Goal: Information Seeking & Learning: Learn about a topic

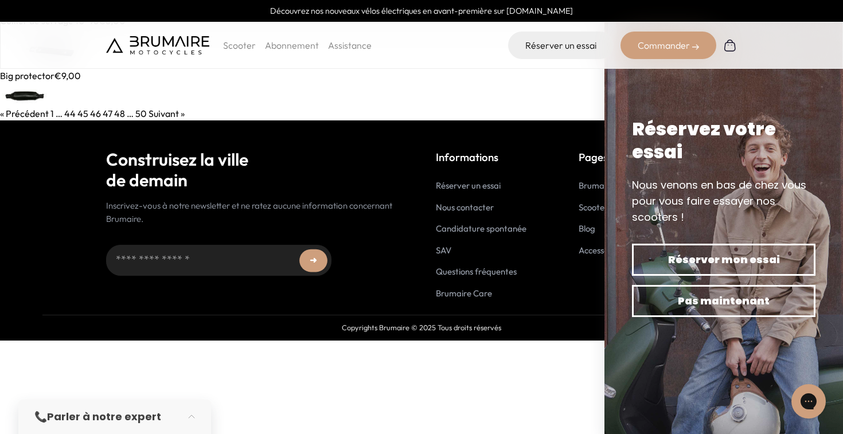
click at [172, 112] on link "Suivant »" at bounding box center [166, 113] width 36 height 11
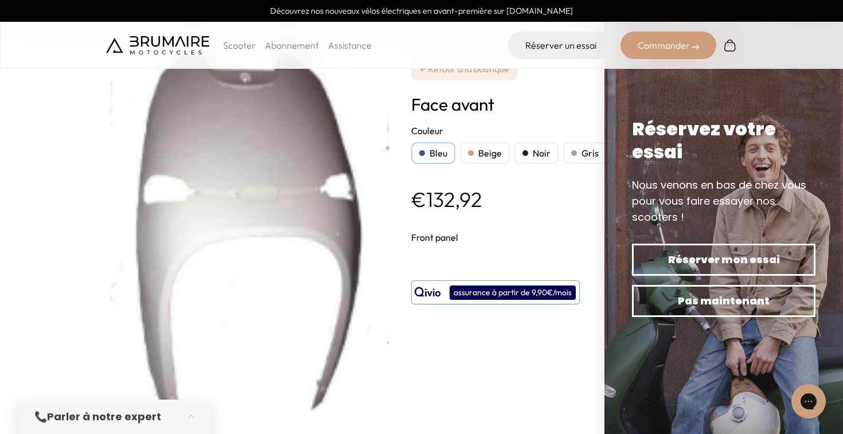
click at [240, 40] on p "Scooter" at bounding box center [239, 45] width 33 height 14
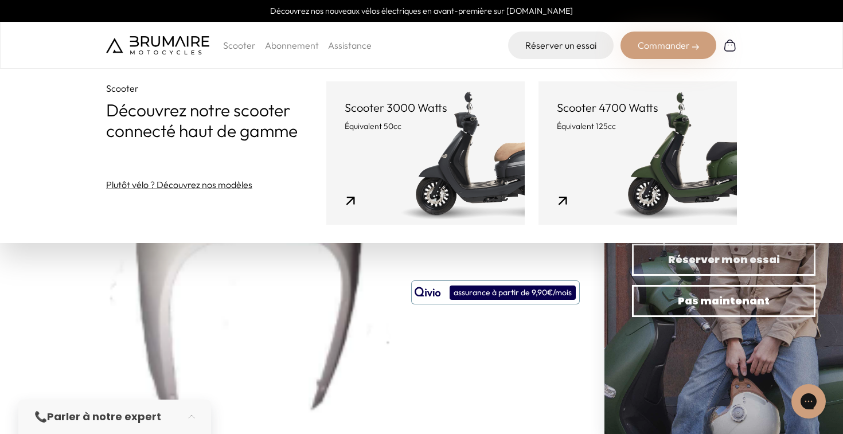
click at [339, 192] on link "Scooter 3000 Watts Équivalent 50cc" at bounding box center [425, 152] width 198 height 143
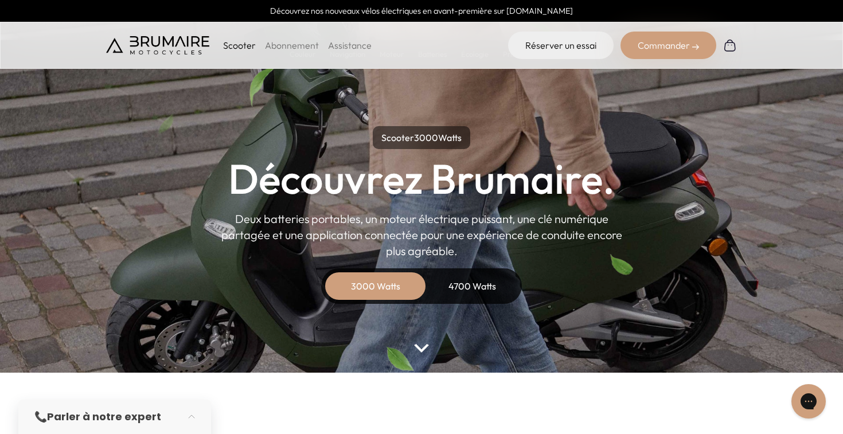
click at [237, 47] on p "Scooter" at bounding box center [239, 45] width 33 height 14
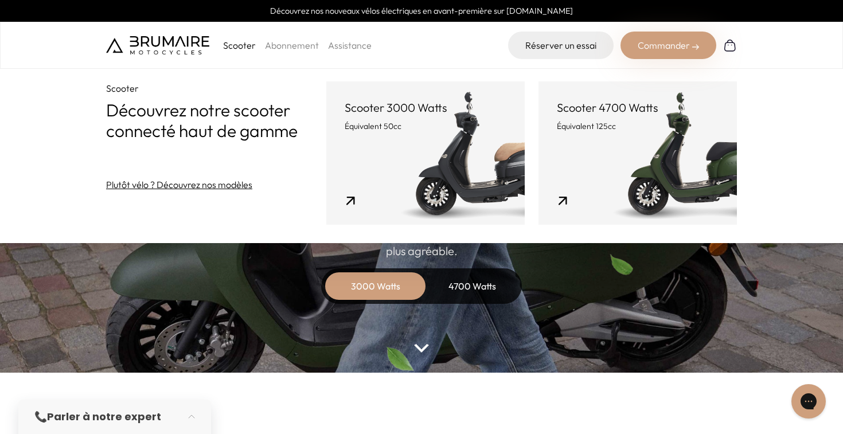
click at [237, 48] on p "Scooter" at bounding box center [239, 45] width 33 height 14
click at [480, 367] on parallax-hero "Scooter 3000 Watts Découvrez Brumaire. Deux batteries portables, un moteur élec…" at bounding box center [421, 186] width 843 height 373
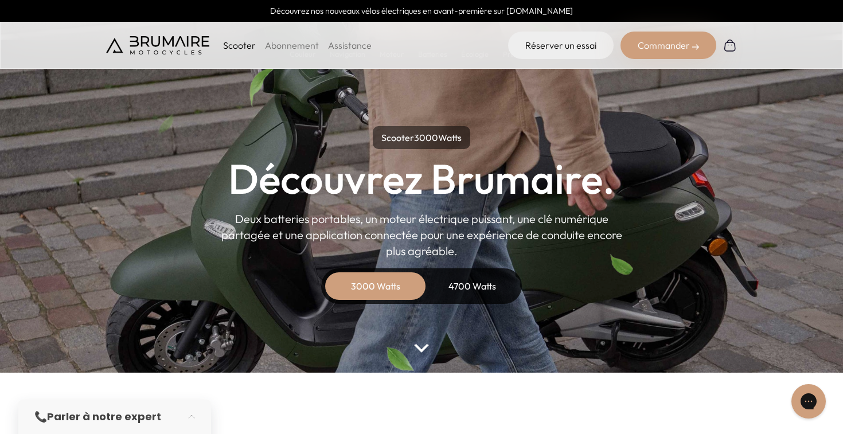
click at [472, 287] on div "4700 Watts" at bounding box center [472, 286] width 92 height 28
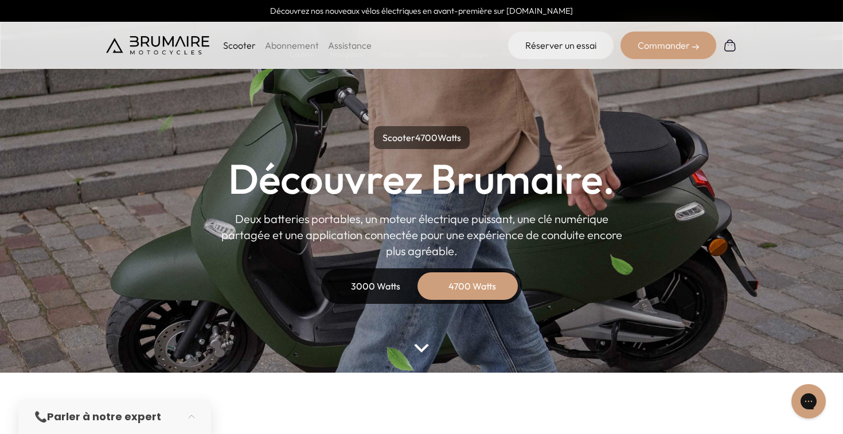
click at [402, 284] on div "3000 Watts" at bounding box center [376, 286] width 92 height 28
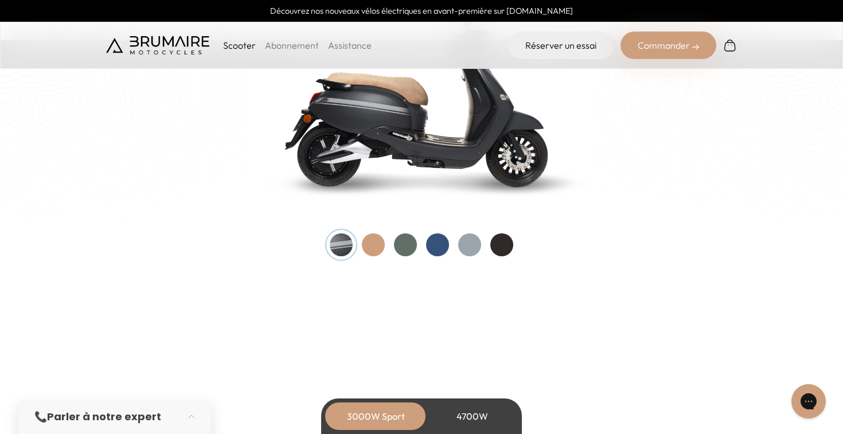
scroll to position [1269, 0]
click at [435, 241] on div at bounding box center [437, 244] width 23 height 23
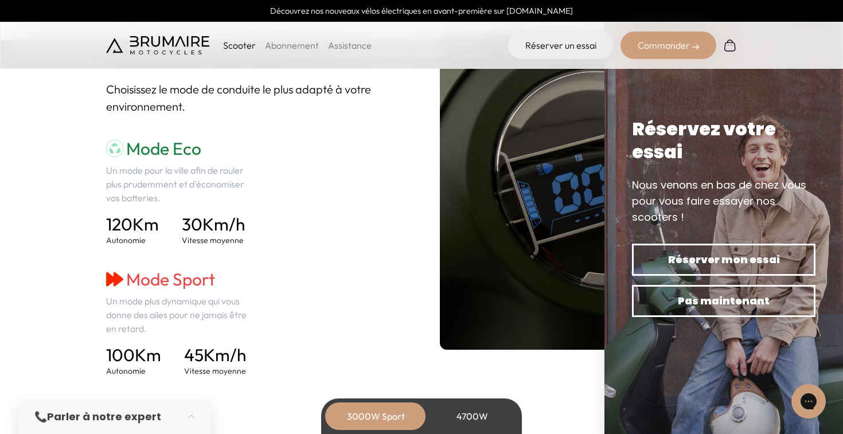
scroll to position [1601, 0]
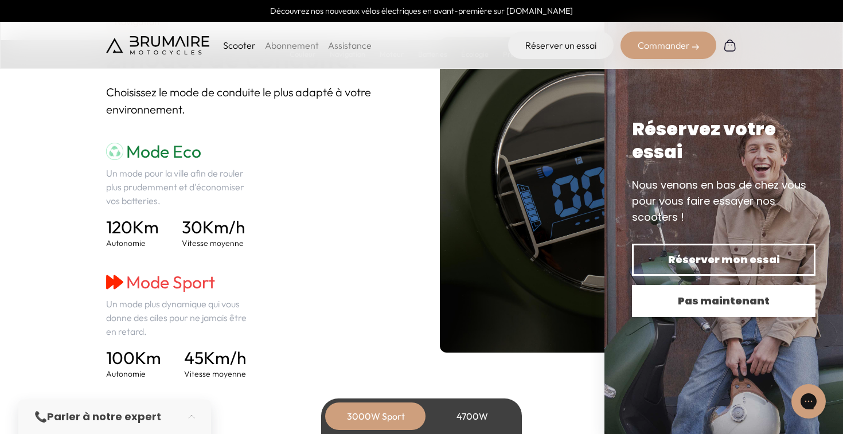
click at [717, 297] on span "Pas maintenant" at bounding box center [723, 301] width 143 height 16
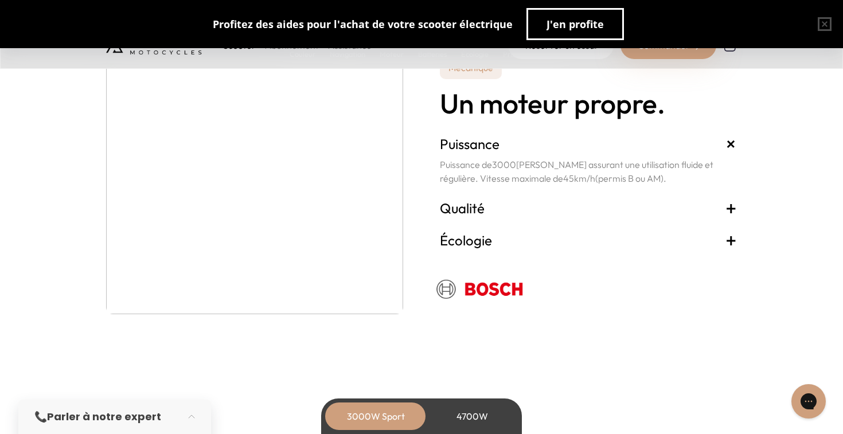
scroll to position [2037, 0]
click at [484, 203] on h3 "Qualité +" at bounding box center [588, 208] width 297 height 18
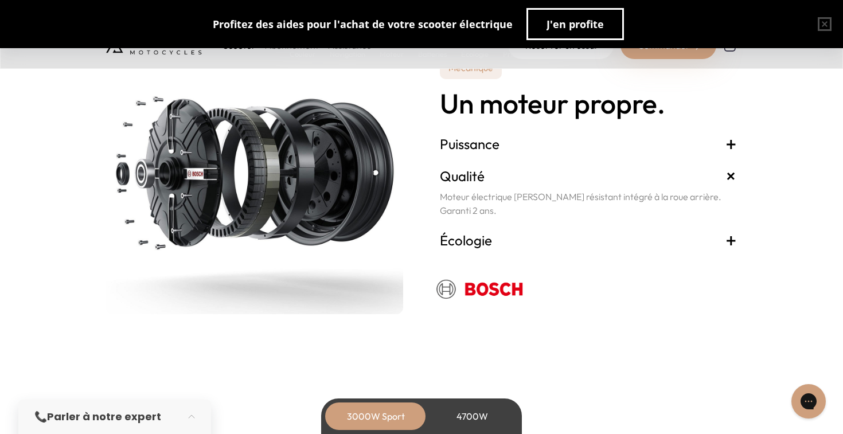
click at [468, 149] on h3 "Puissance +" at bounding box center [588, 144] width 297 height 18
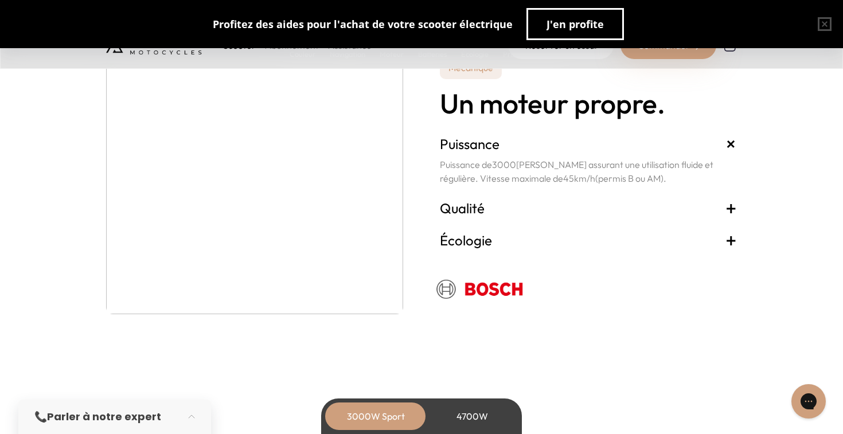
click at [472, 248] on div "Écologie + Propre et silencieux, le scooter recharge vos batteries chaque fois …" at bounding box center [588, 240] width 297 height 32
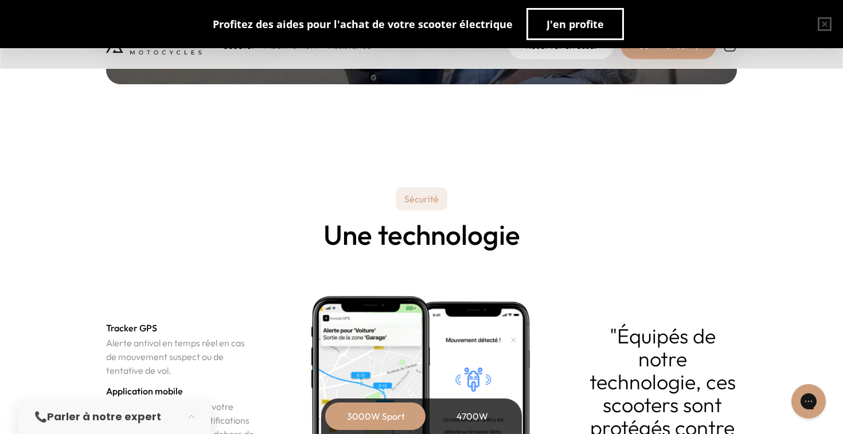
scroll to position [0, 0]
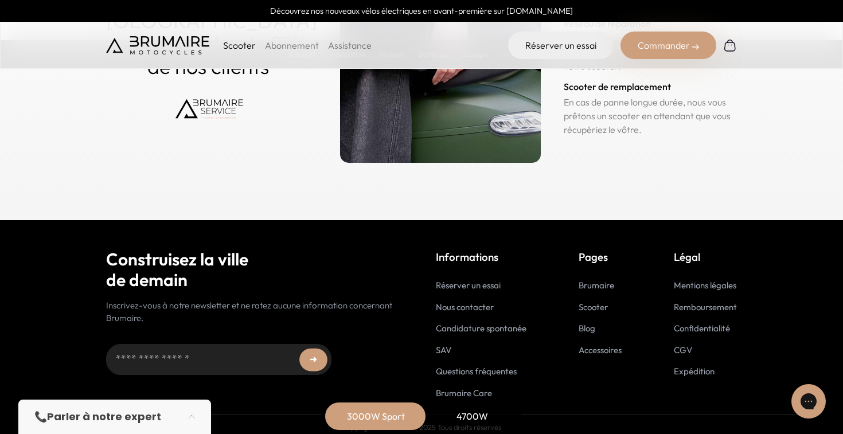
click at [349, 48] on link "Assistance" at bounding box center [350, 45] width 44 height 11
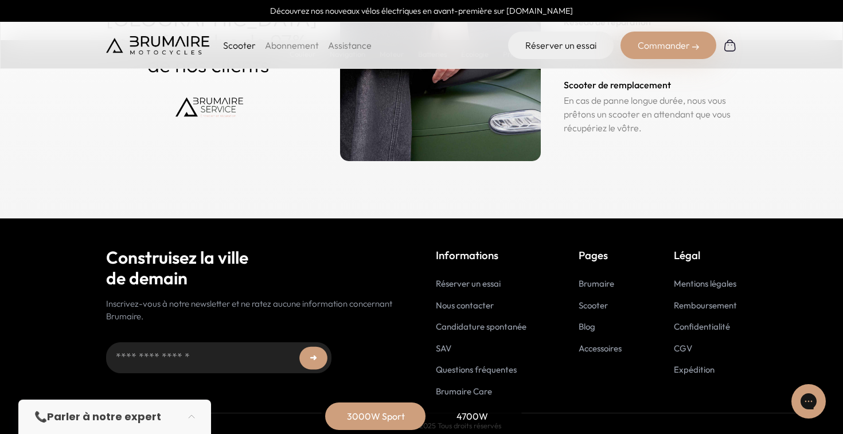
scroll to position [5734, 0]
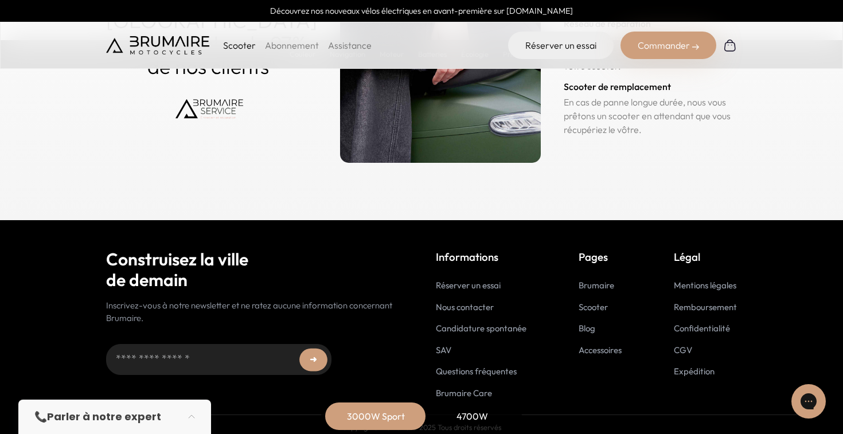
click at [130, 417] on strong "Parler à notre expert" at bounding box center [104, 416] width 114 height 14
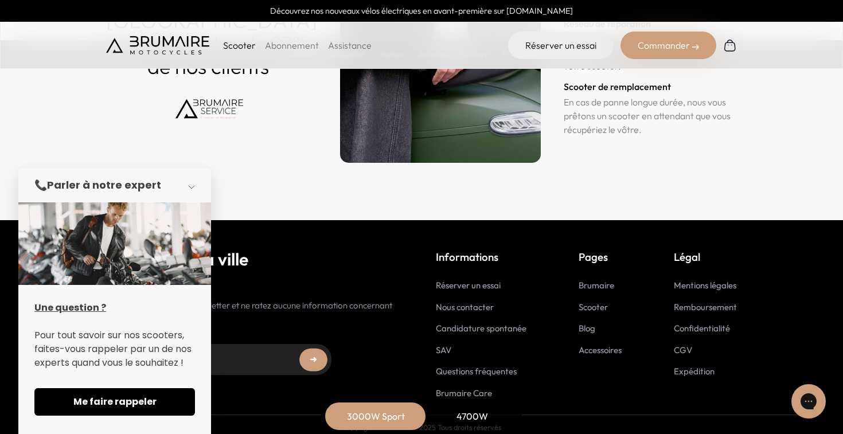
click at [190, 190] on button "button" at bounding box center [195, 185] width 32 height 25
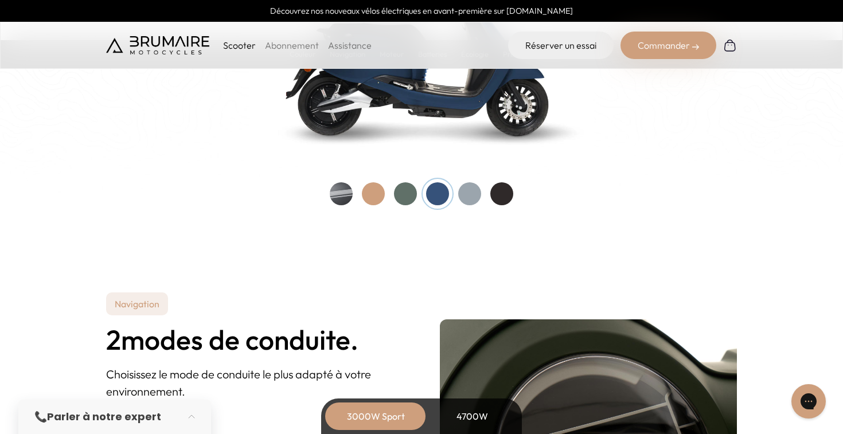
scroll to position [1203, 0]
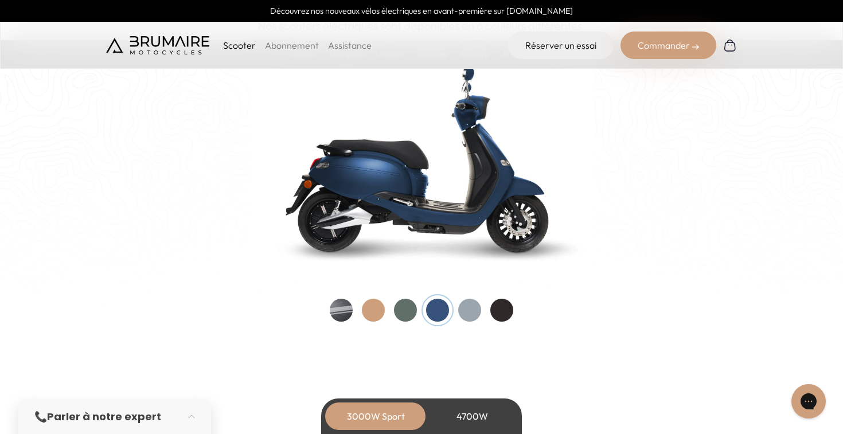
click at [352, 49] on link "Assistance" at bounding box center [350, 45] width 44 height 11
